Goal: Feedback & Contribution: Leave review/rating

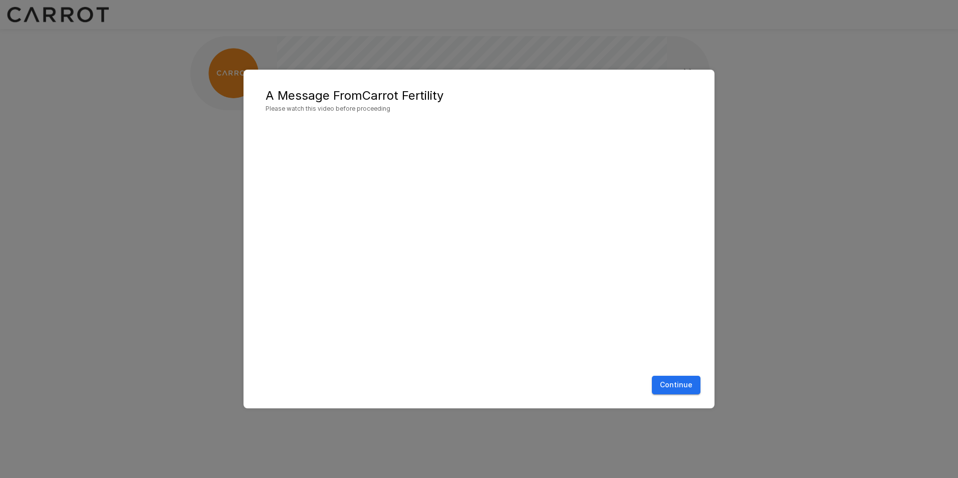
click at [675, 385] on button "Continue" at bounding box center [676, 385] width 49 height 19
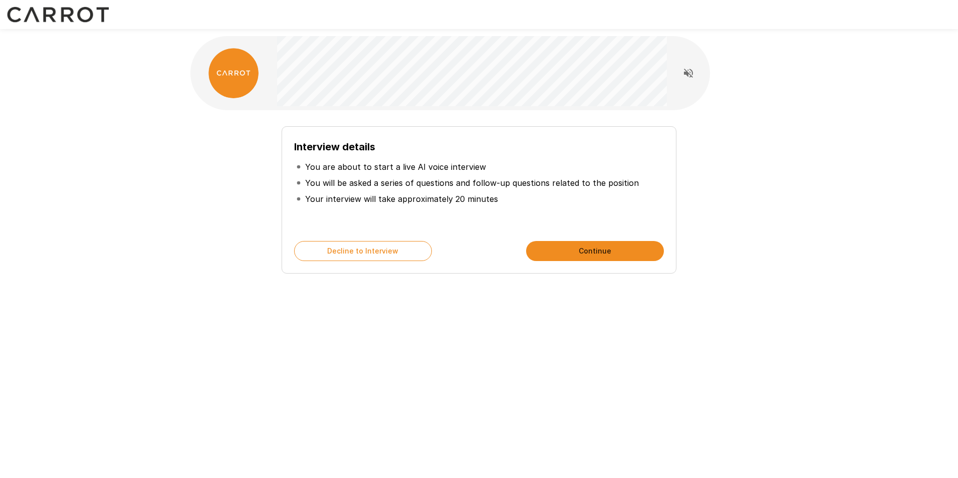
click at [575, 253] on button "Continue" at bounding box center [595, 251] width 138 height 20
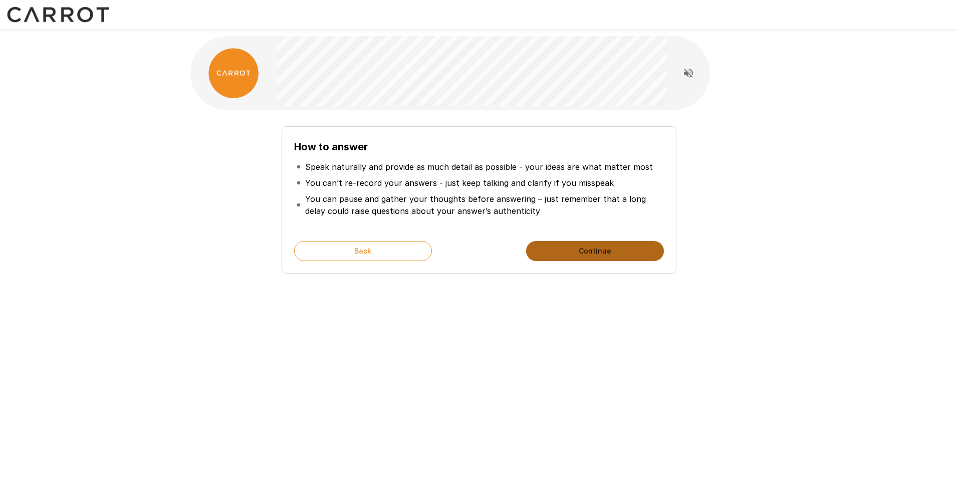
click at [575, 253] on button "Continue" at bounding box center [595, 251] width 138 height 20
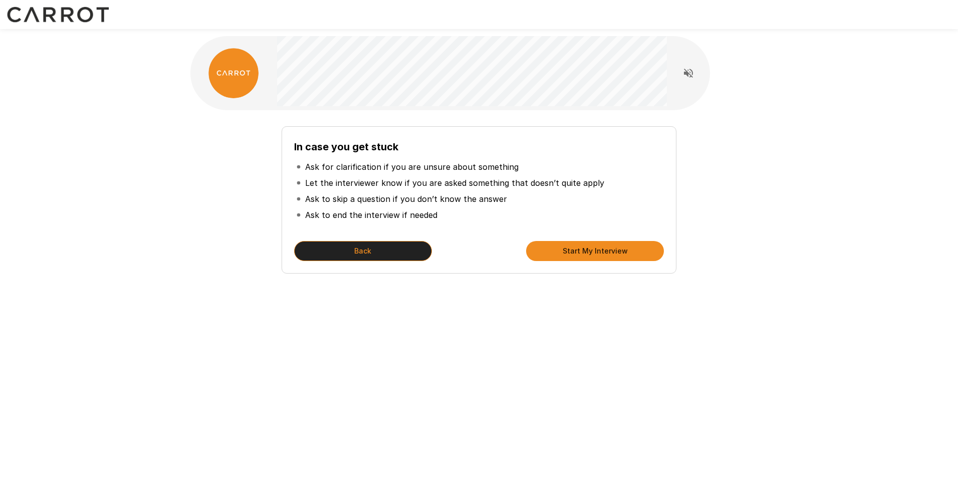
click at [378, 246] on button "Back" at bounding box center [363, 251] width 138 height 20
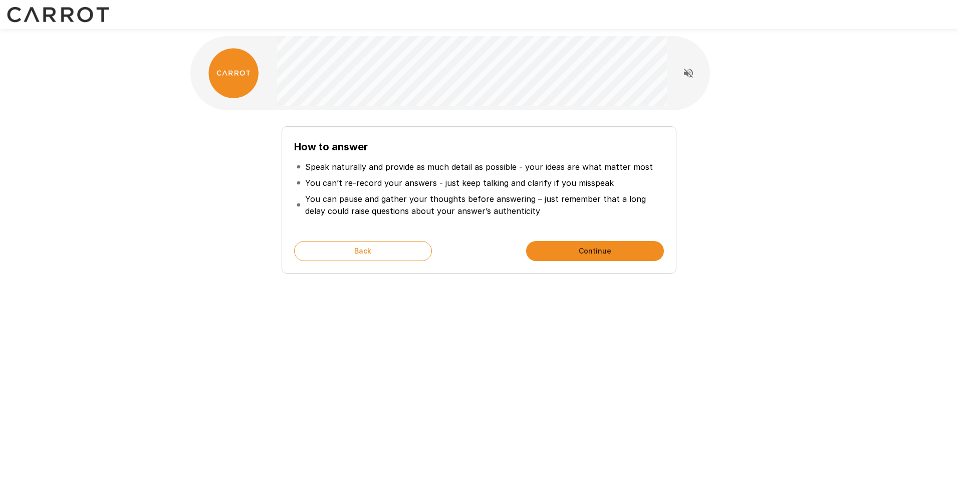
click at [577, 249] on button "Continue" at bounding box center [595, 251] width 138 height 20
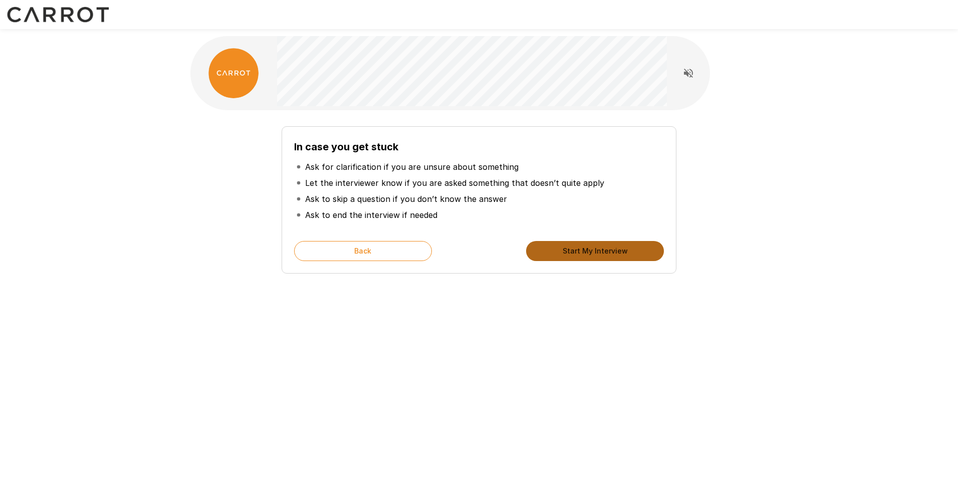
click at [577, 249] on button "Start My Interview" at bounding box center [595, 251] width 138 height 20
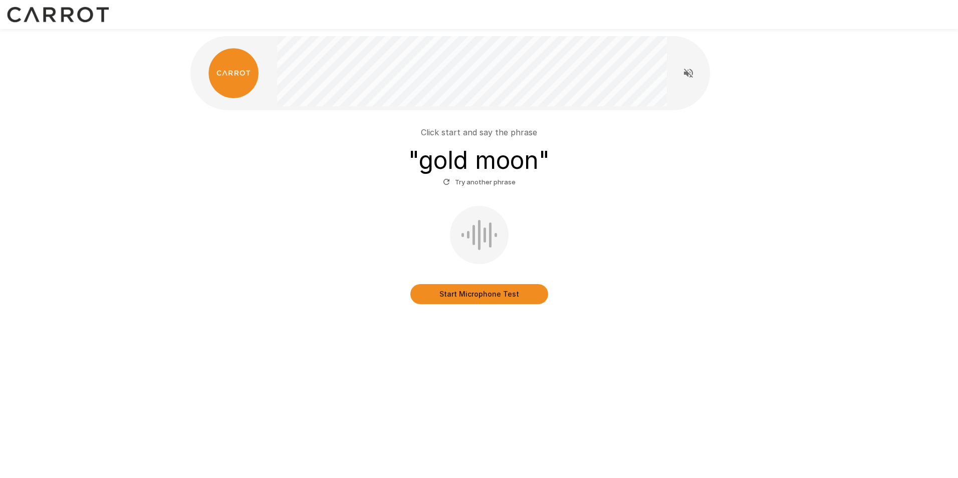
click at [452, 300] on button "Start Microphone Test" at bounding box center [480, 294] width 138 height 20
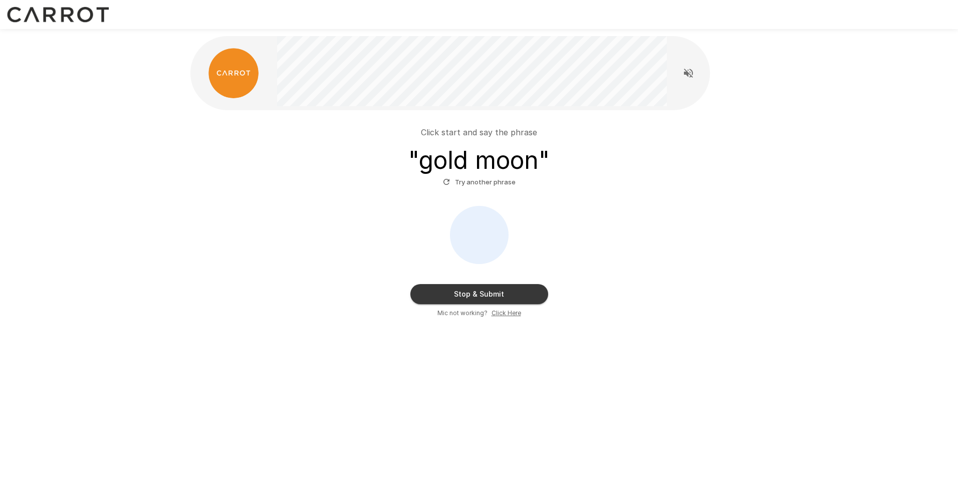
click at [507, 295] on button "Stop & Submit" at bounding box center [480, 294] width 138 height 20
click at [495, 184] on button "Try another phrase" at bounding box center [480, 182] width 78 height 16
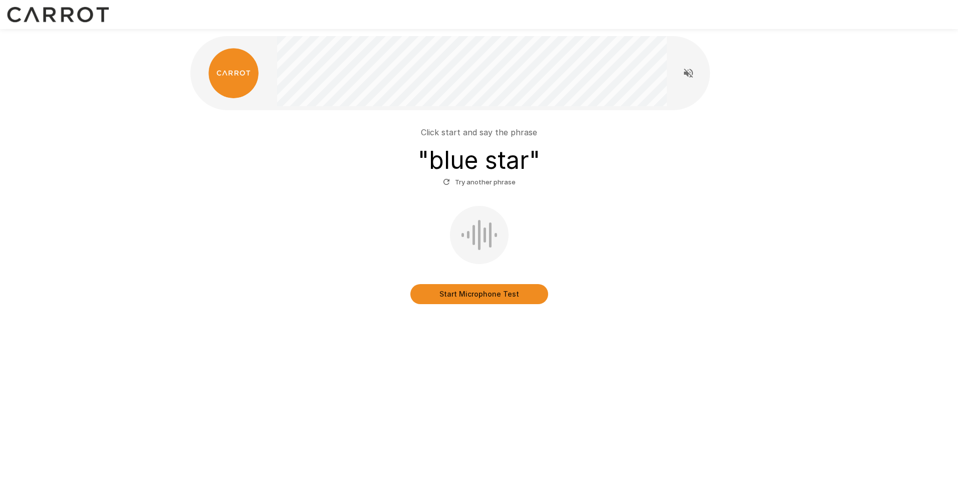
click at [505, 299] on button "Start Microphone Test" at bounding box center [480, 294] width 138 height 20
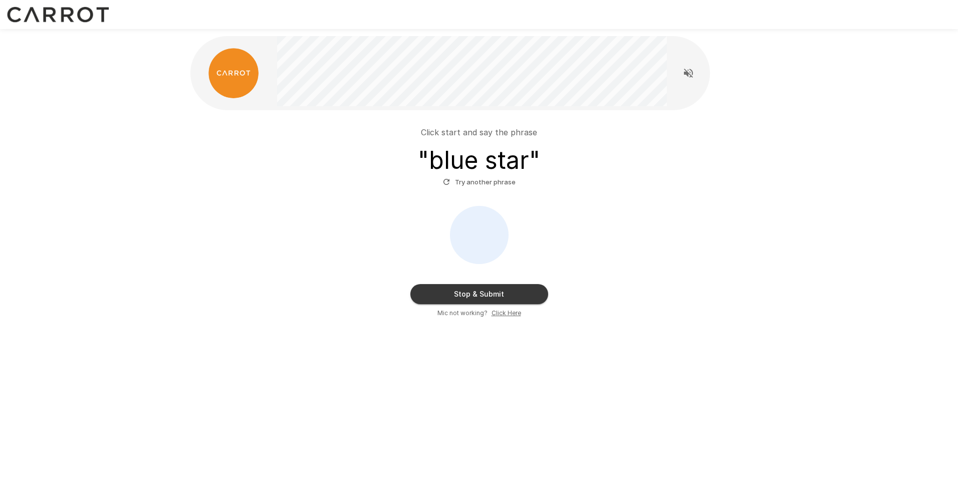
click at [515, 292] on button "Stop & Submit" at bounding box center [480, 294] width 138 height 20
click at [493, 292] on button "Stop & Submit" at bounding box center [480, 294] width 138 height 20
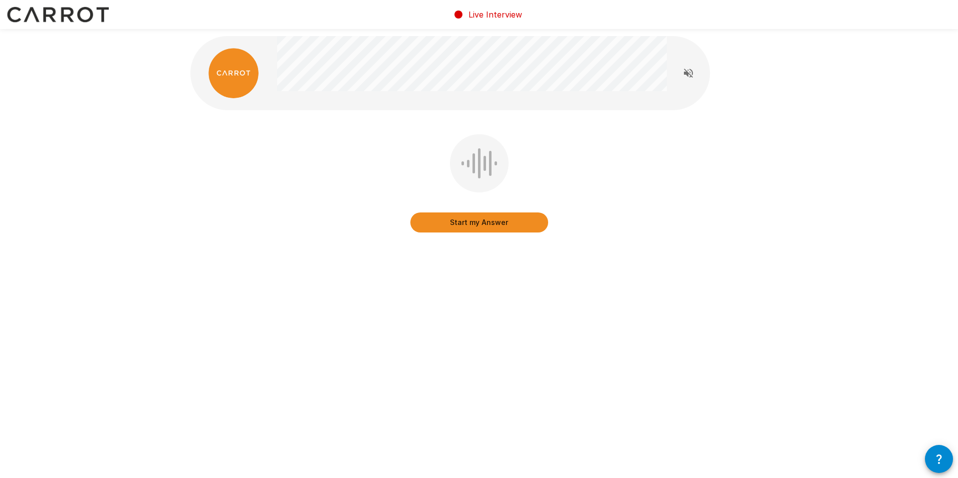
click at [689, 77] on icon "Read questions aloud" at bounding box center [689, 73] width 12 height 12
click at [474, 228] on button "Start my Answer" at bounding box center [480, 223] width 138 height 20
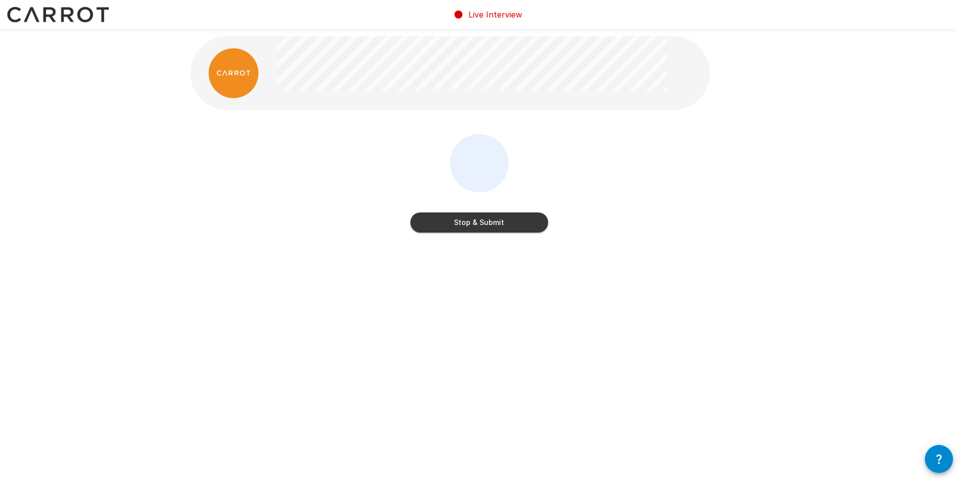
click at [478, 231] on button "Stop & Submit" at bounding box center [480, 223] width 138 height 20
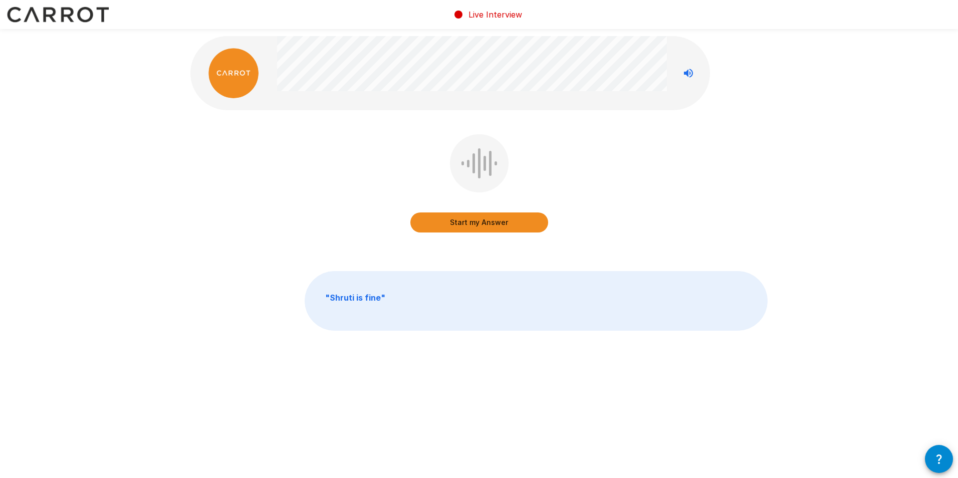
click at [485, 221] on button "Start my Answer" at bounding box center [480, 223] width 138 height 20
click at [481, 219] on button "Stop & Submit" at bounding box center [480, 223] width 138 height 20
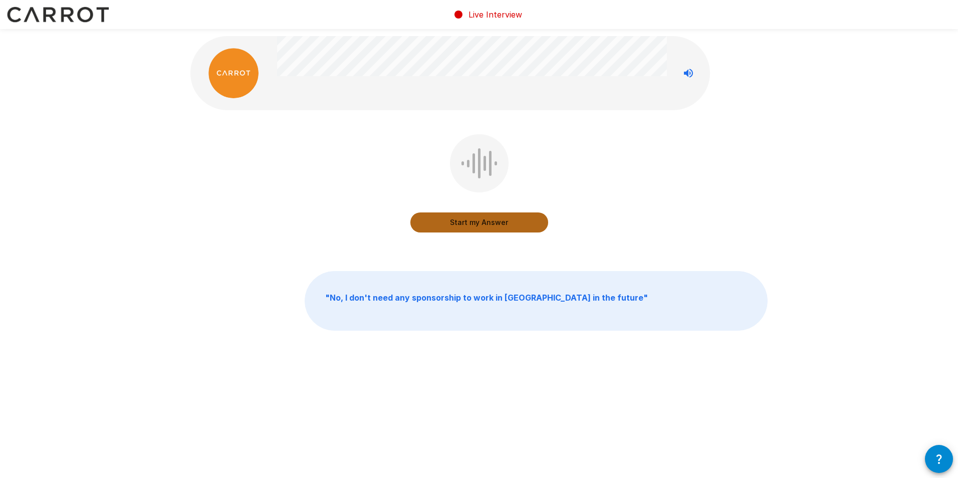
click at [498, 220] on button "Start my Answer" at bounding box center [480, 223] width 138 height 20
click at [505, 222] on button "Stop & Submit" at bounding box center [480, 223] width 138 height 20
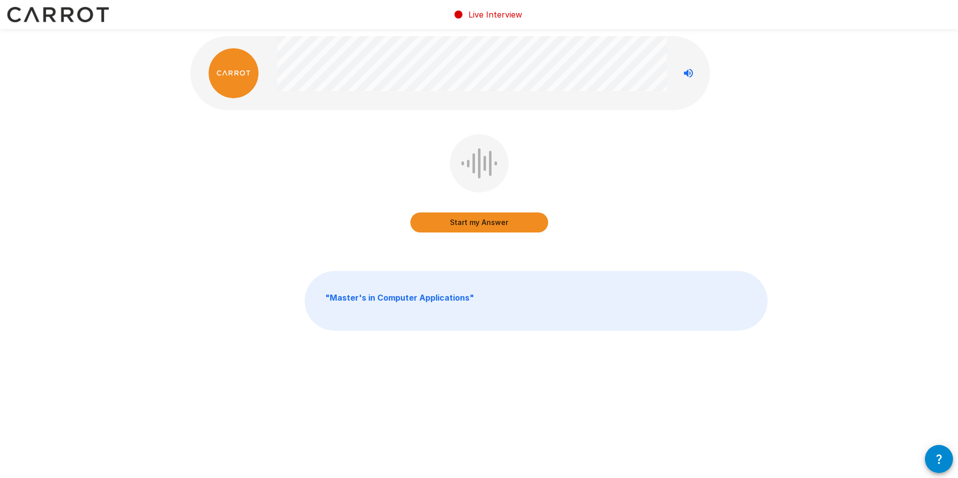
click at [483, 218] on button "Start my Answer" at bounding box center [480, 223] width 138 height 20
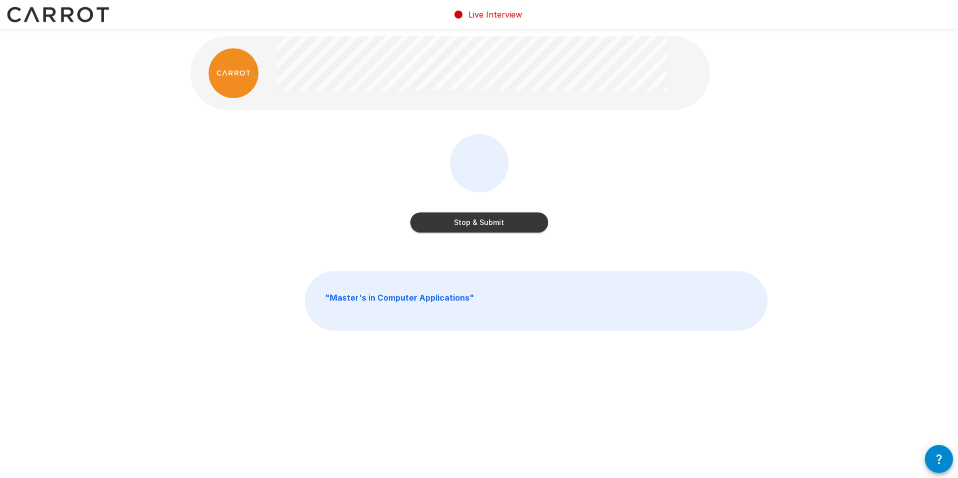
click at [502, 223] on button "Stop & Submit" at bounding box center [480, 223] width 138 height 20
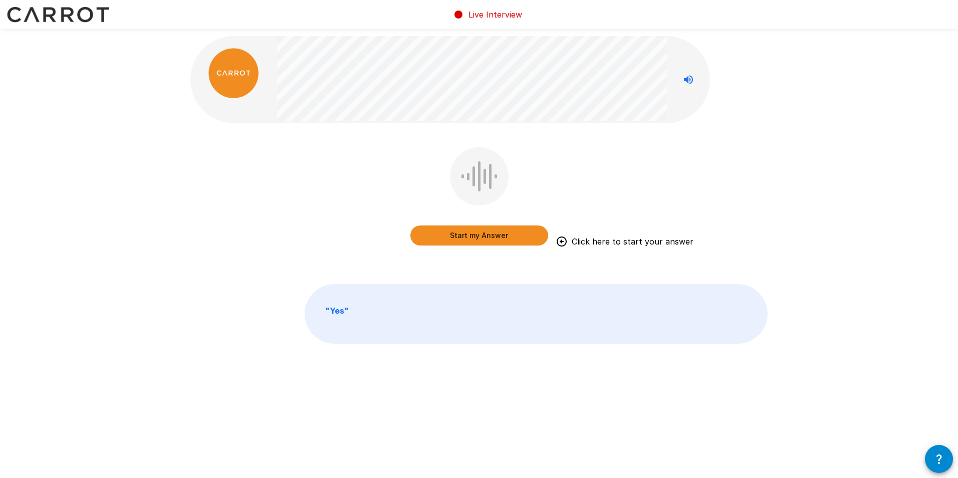
click at [485, 239] on button "Start my Answer" at bounding box center [480, 236] width 138 height 20
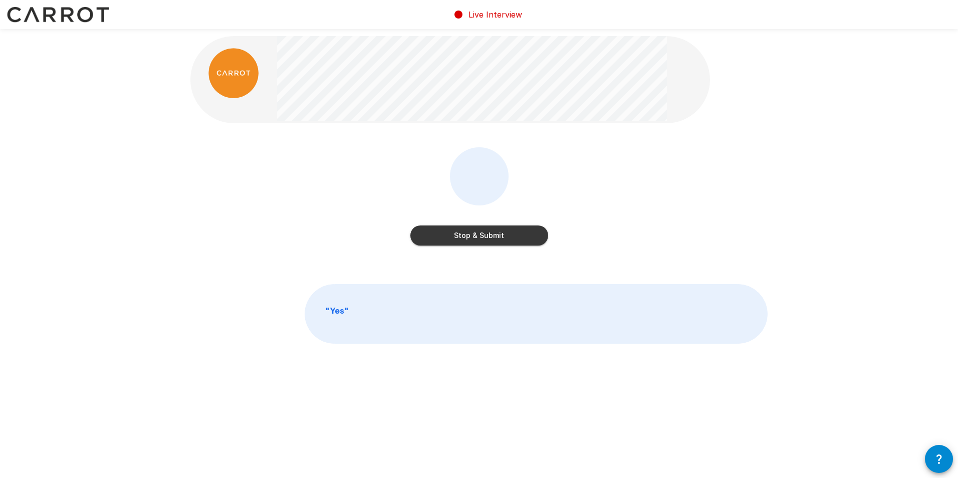
click at [497, 228] on button "Stop & Submit" at bounding box center [480, 236] width 138 height 20
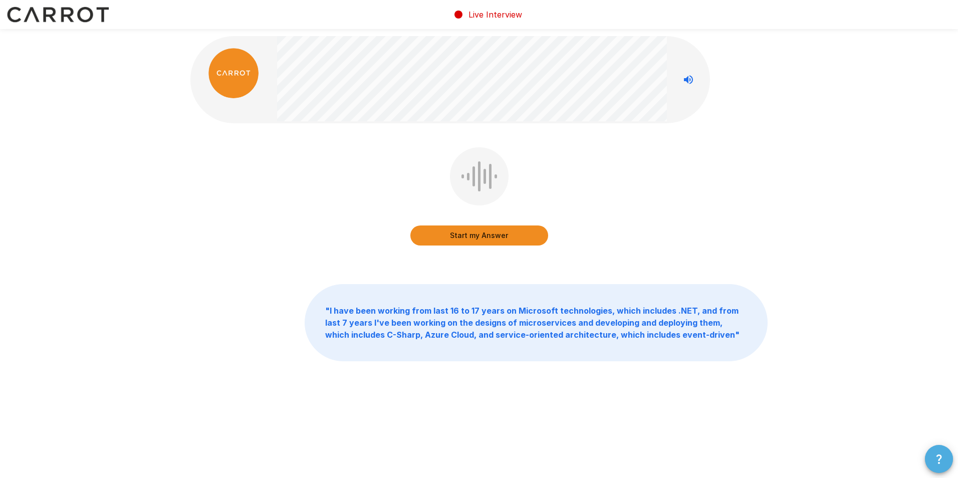
click at [936, 453] on button "button" at bounding box center [939, 459] width 28 height 28
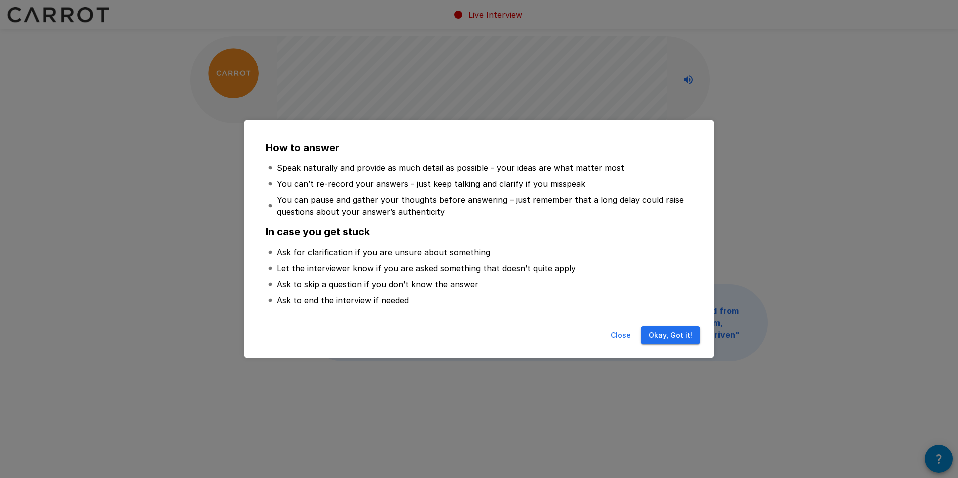
click at [632, 335] on button "Close" at bounding box center [621, 335] width 32 height 19
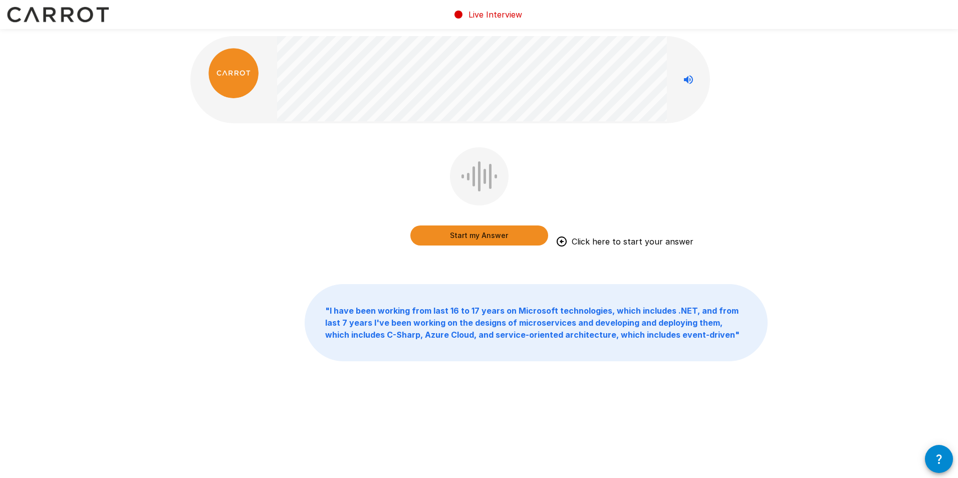
click at [471, 233] on button "Start my Answer" at bounding box center [480, 236] width 138 height 20
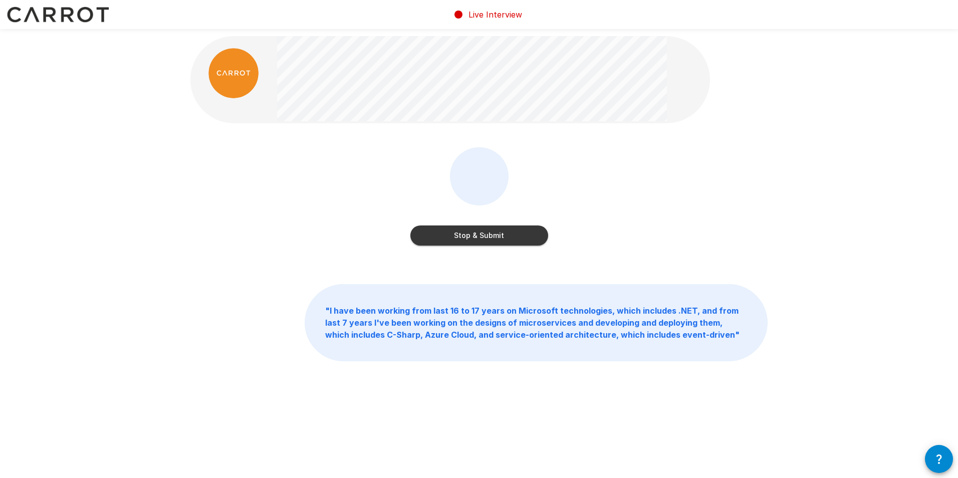
click at [502, 229] on button "Stop & Submit" at bounding box center [480, 236] width 138 height 20
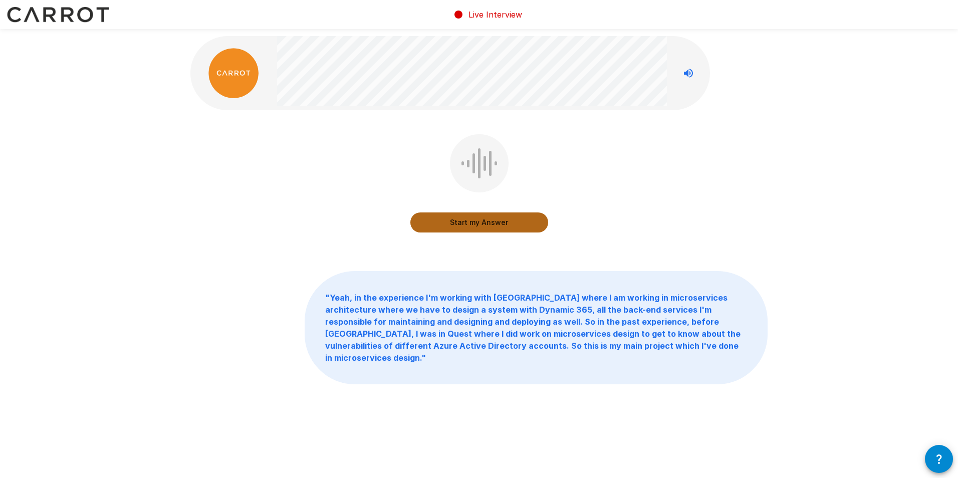
click at [479, 222] on button "Start my Answer" at bounding box center [480, 223] width 138 height 20
click at [527, 220] on button "Stop & Submit" at bounding box center [480, 223] width 138 height 20
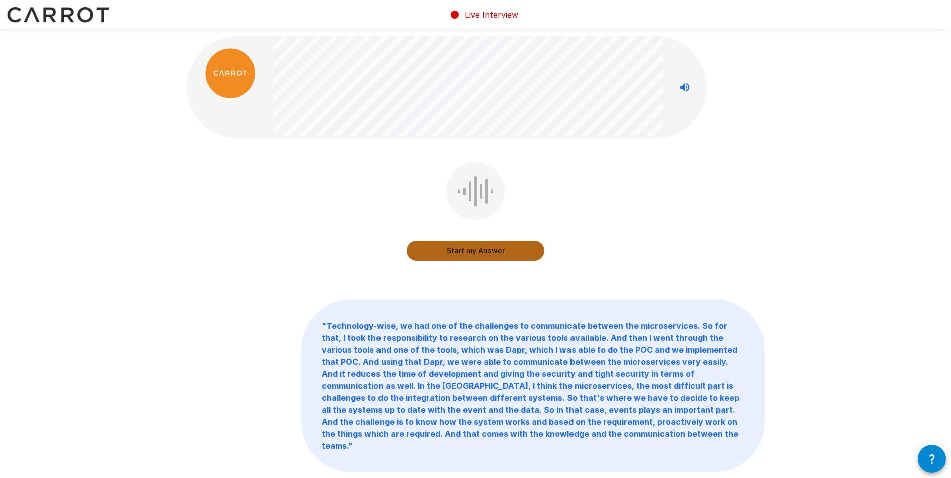
click at [448, 246] on button "Start my Answer" at bounding box center [476, 251] width 138 height 20
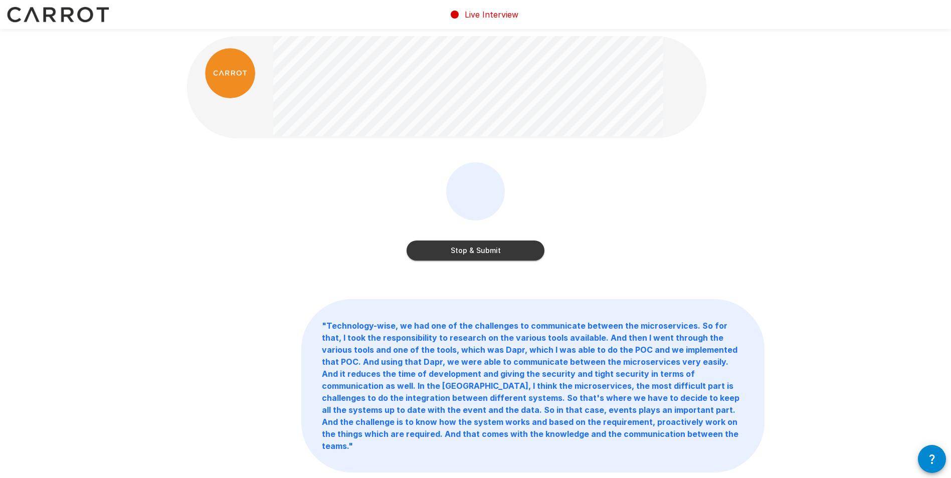
click at [459, 255] on button "Stop & Submit" at bounding box center [476, 251] width 138 height 20
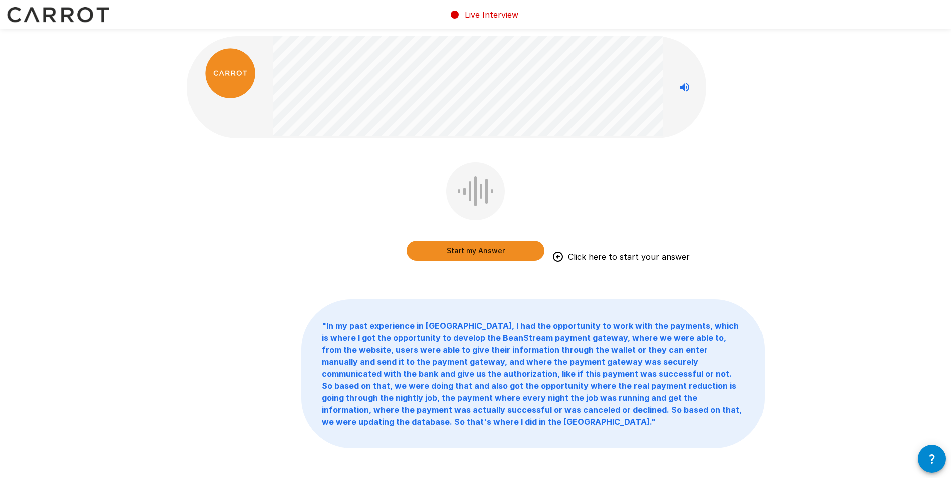
click at [459, 250] on button "Start my Answer" at bounding box center [476, 251] width 138 height 20
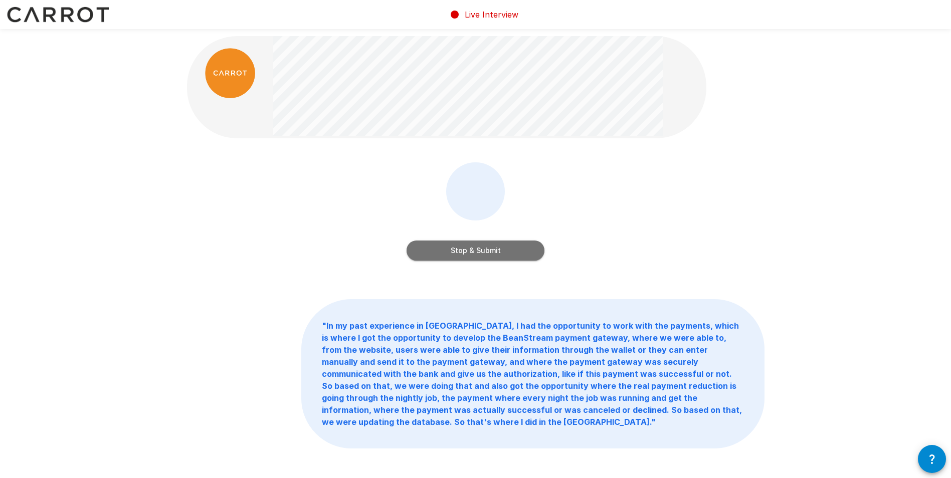
click at [449, 249] on button "Stop & Submit" at bounding box center [476, 251] width 138 height 20
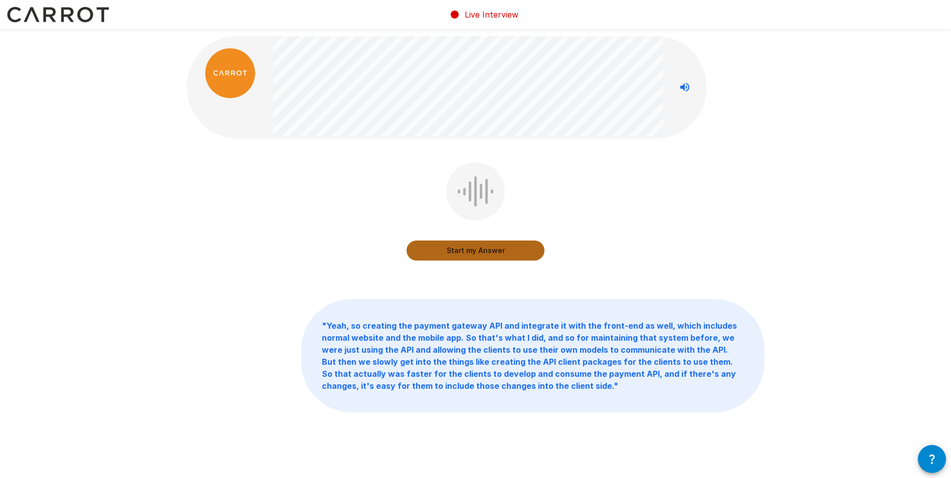
click at [470, 247] on button "Start my Answer" at bounding box center [476, 251] width 138 height 20
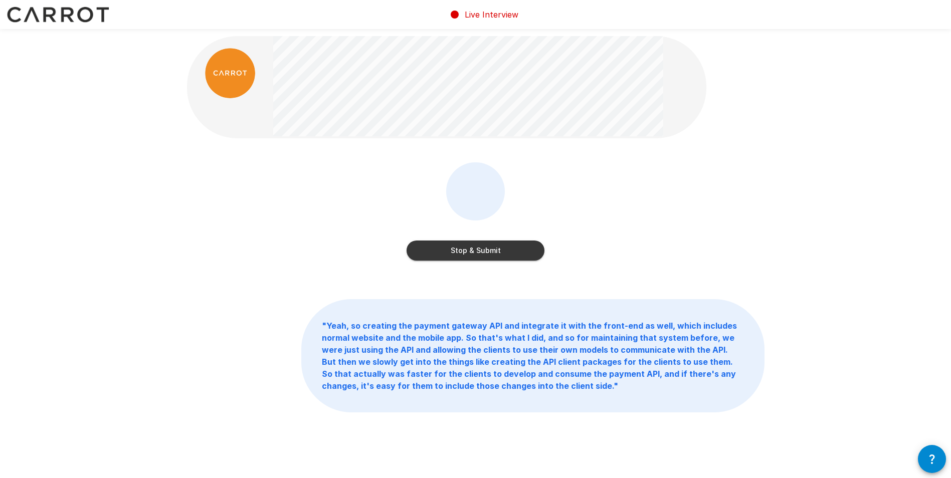
click at [470, 252] on button "Stop & Submit" at bounding box center [476, 251] width 138 height 20
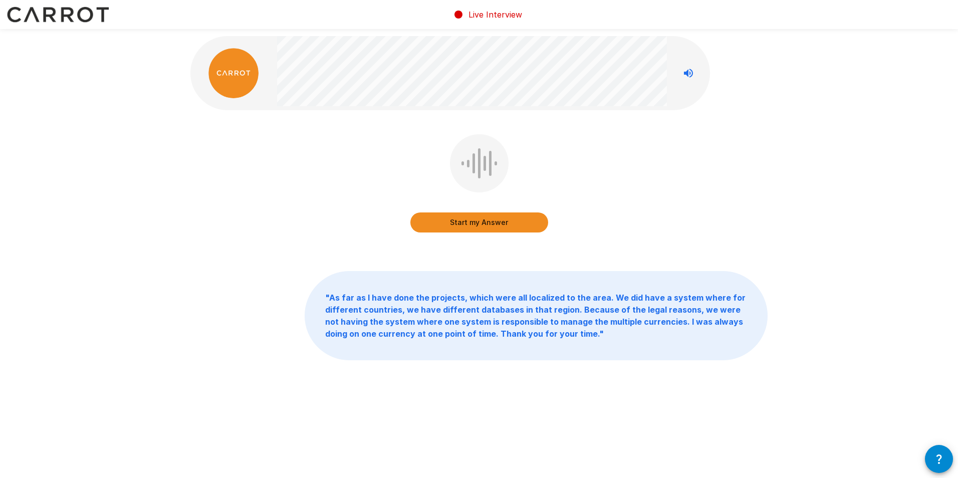
click at [490, 219] on button "Start my Answer" at bounding box center [480, 223] width 138 height 20
click at [486, 227] on button "Stop & Submit" at bounding box center [480, 223] width 138 height 20
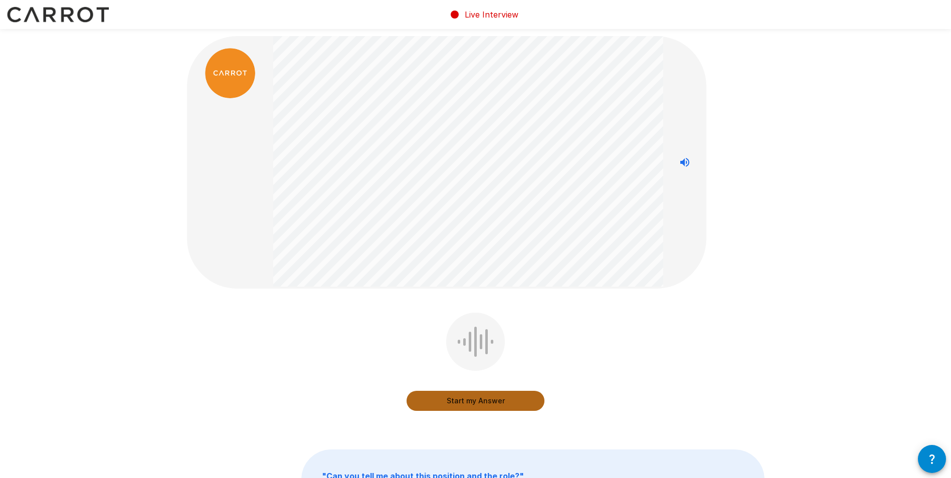
click at [498, 400] on button "Start my Answer" at bounding box center [476, 401] width 138 height 20
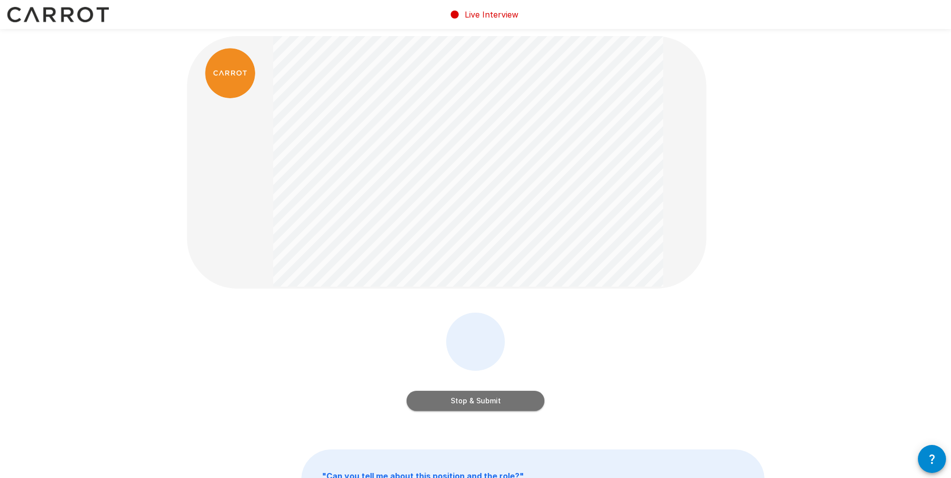
click at [486, 399] on button "Stop & Submit" at bounding box center [476, 401] width 138 height 20
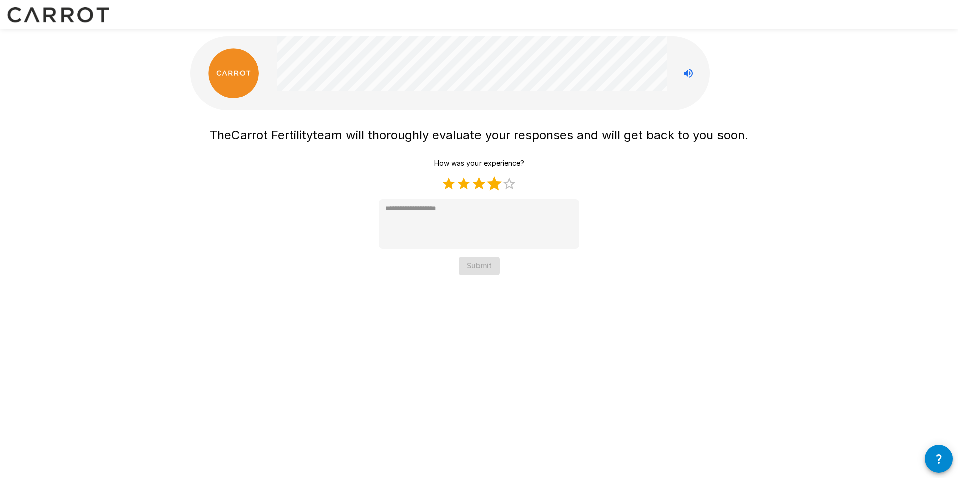
click at [488, 186] on label "4 Stars" at bounding box center [494, 183] width 15 height 15
type textarea "*"
click at [481, 261] on button "Submit" at bounding box center [479, 266] width 41 height 19
